Goal: Information Seeking & Learning: Learn about a topic

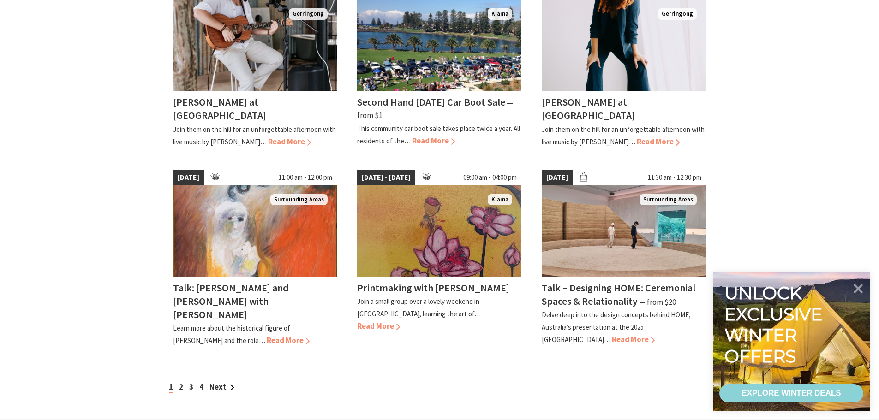
scroll to position [749, 0]
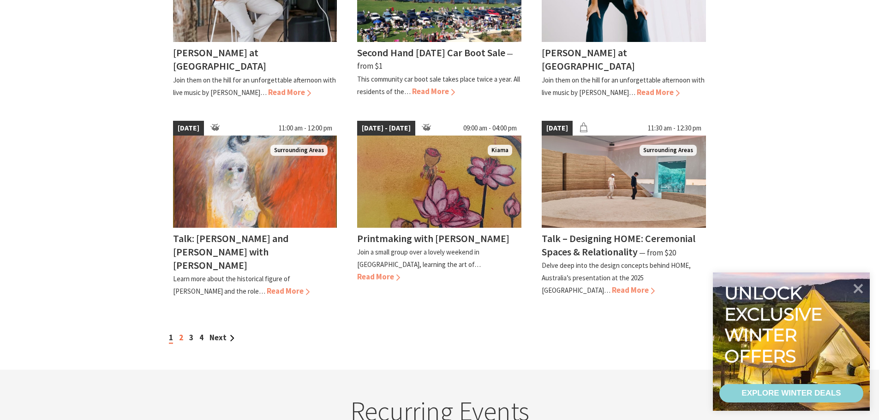
click at [183, 340] on link "2" at bounding box center [181, 338] width 4 height 10
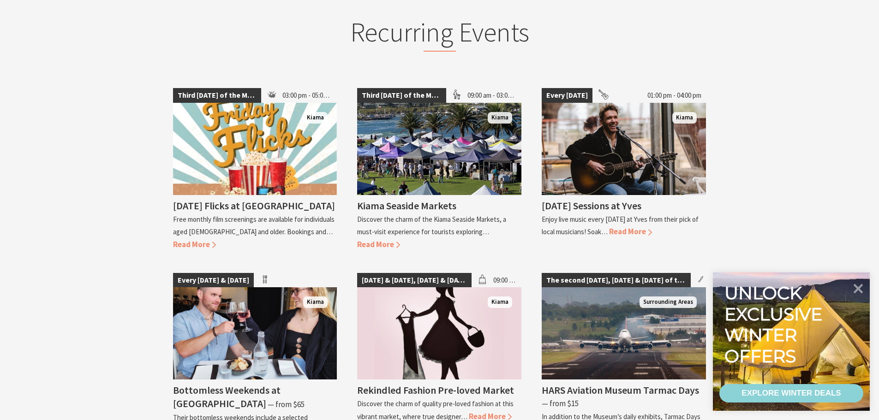
scroll to position [1109, 0]
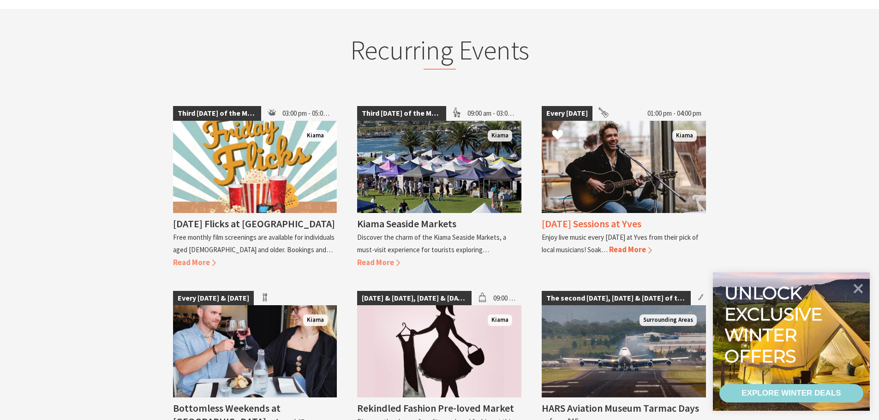
click at [603, 217] on h4 "Sunday Sessions at Yves" at bounding box center [592, 223] width 100 height 13
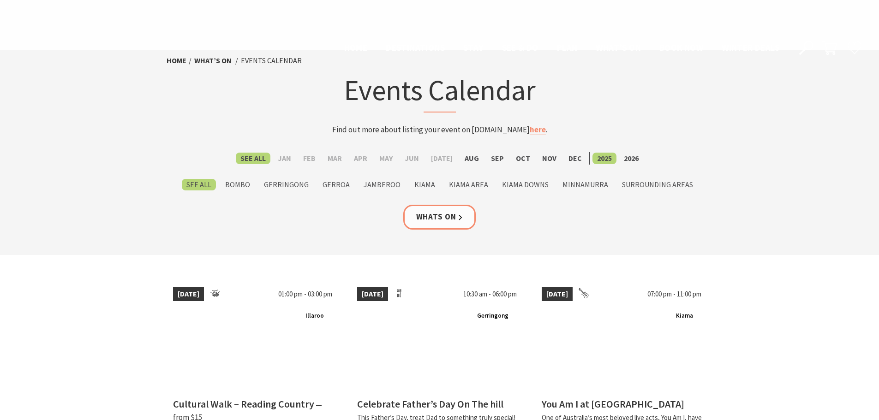
scroll to position [1109, 0]
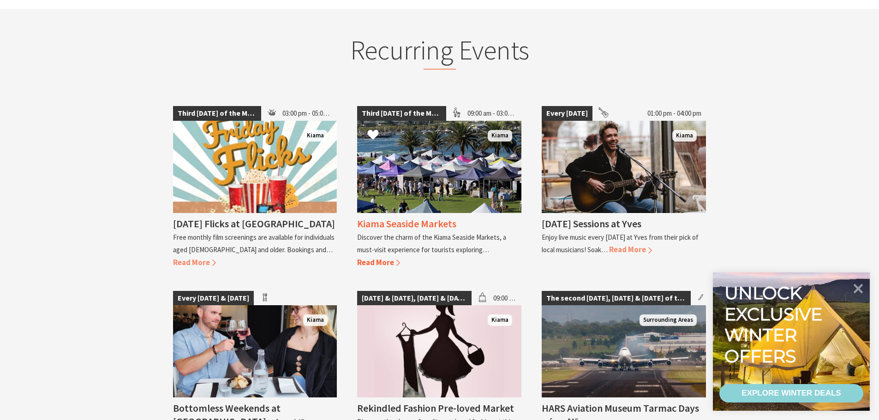
click at [379, 257] on span "Read More" at bounding box center [378, 262] width 43 height 10
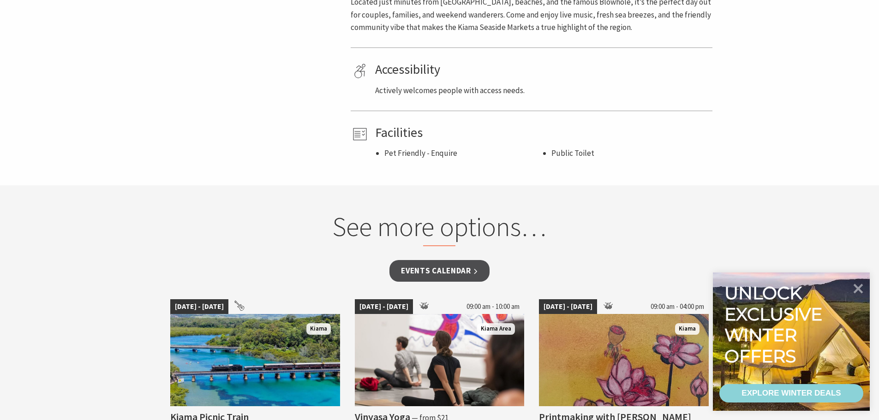
scroll to position [575, 0]
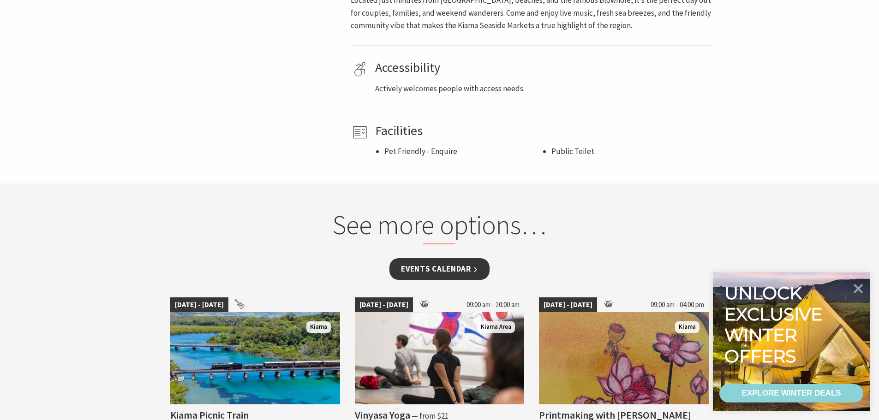
click at [444, 272] on link "Events Calendar" at bounding box center [439, 269] width 100 height 22
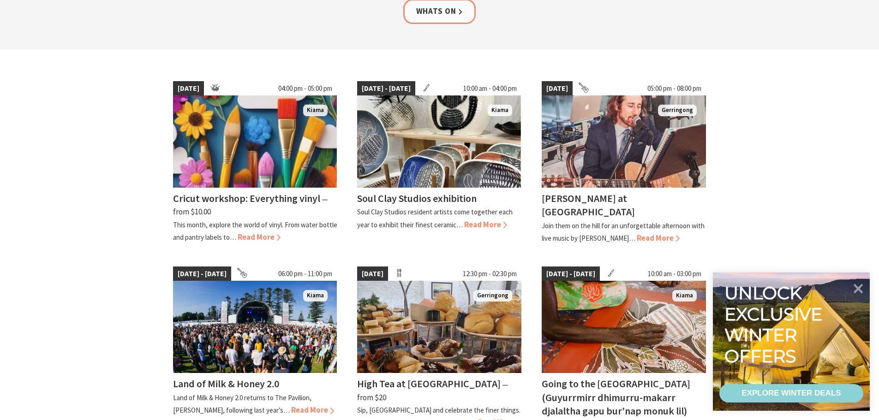
scroll to position [212, 0]
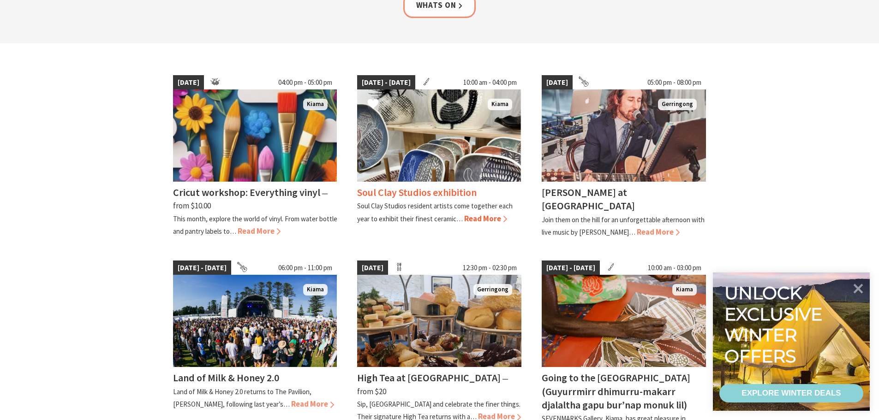
click at [473, 219] on span "Read More" at bounding box center [485, 219] width 43 height 10
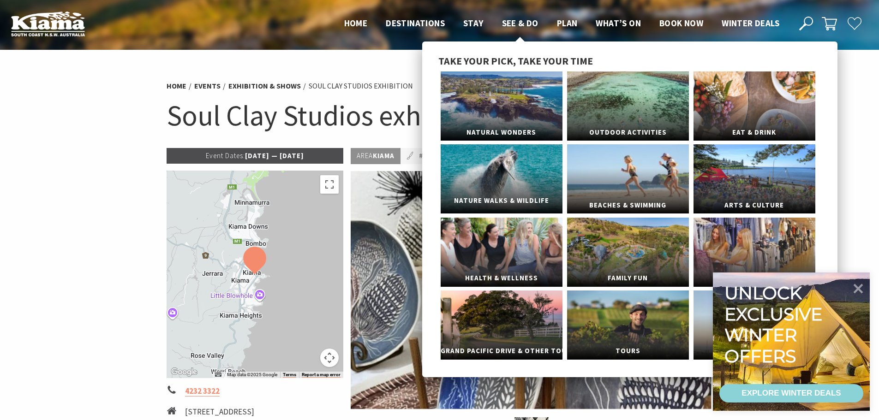
click at [502, 175] on link "Nature Walks & Wildlife" at bounding box center [502, 178] width 122 height 69
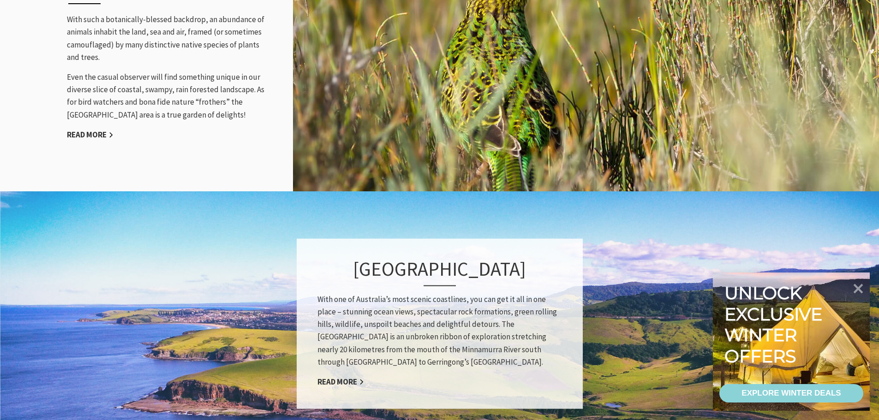
scroll to position [1204, 0]
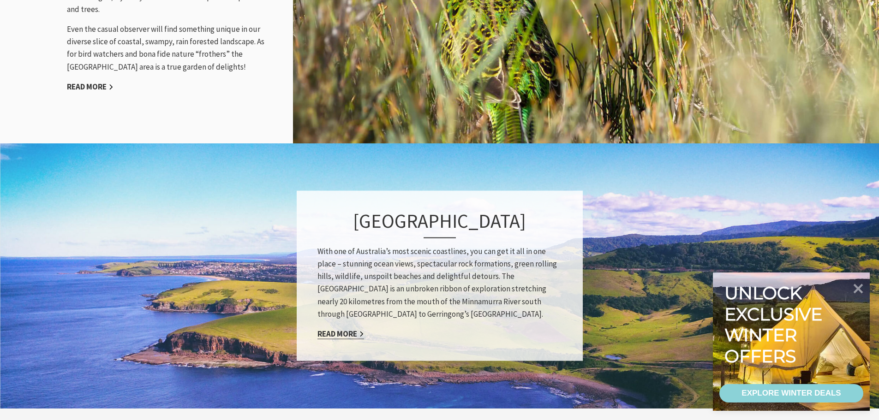
click at [332, 331] on link "Read More" at bounding box center [340, 334] width 47 height 11
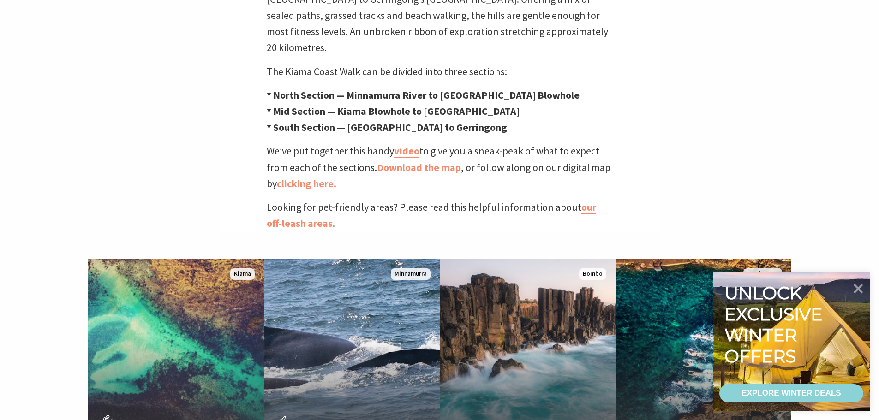
scroll to position [402, 0]
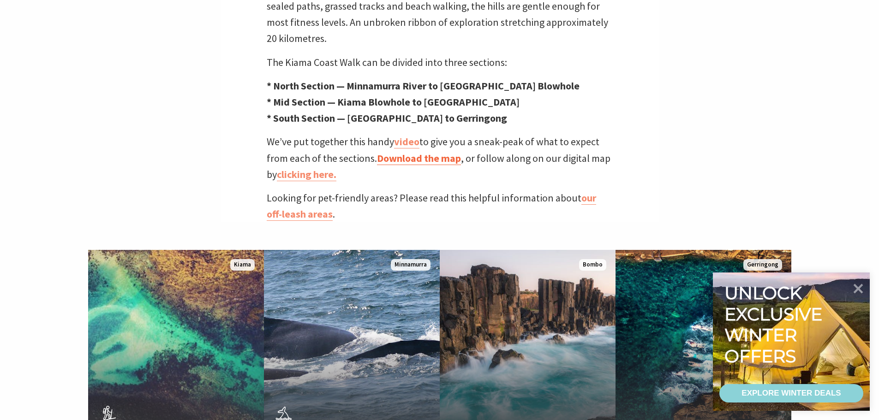
click at [407, 152] on link "Download the map" at bounding box center [419, 158] width 84 height 13
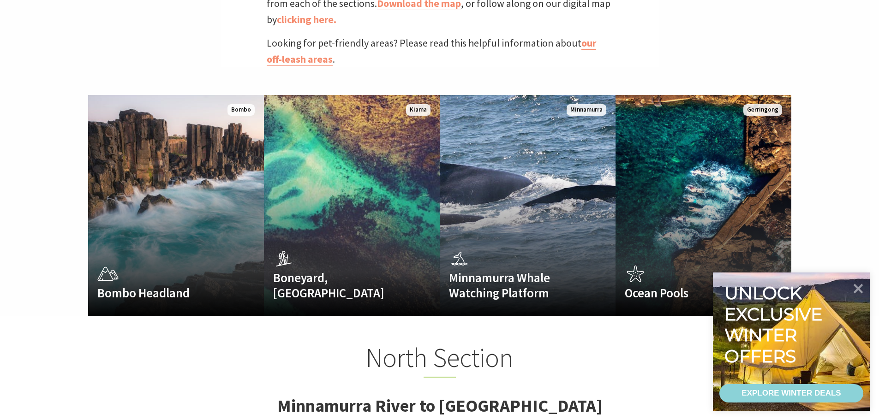
scroll to position [457, 0]
